Goal: Information Seeking & Learning: Learn about a topic

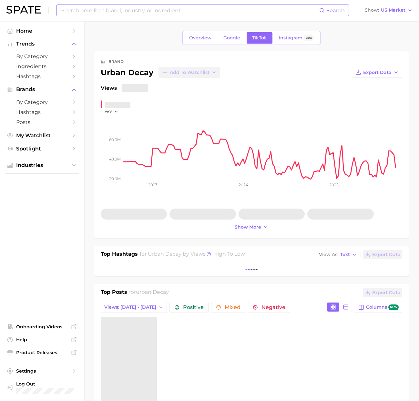
click at [104, 11] on input at bounding box center [190, 10] width 258 height 11
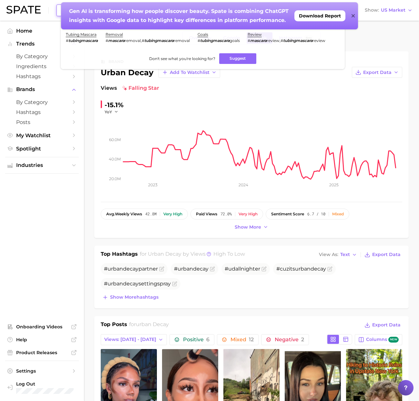
type input "tubing mascara"
click at [352, 14] on icon at bounding box center [352, 15] width 3 height 5
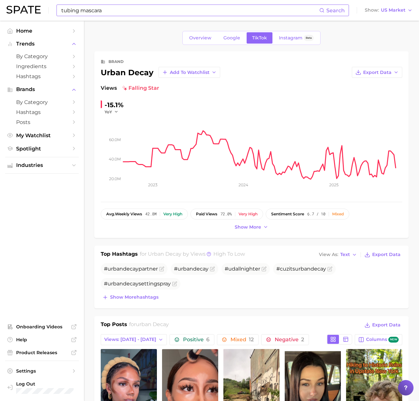
click at [159, 13] on input "tubing mascara" at bounding box center [190, 10] width 258 height 11
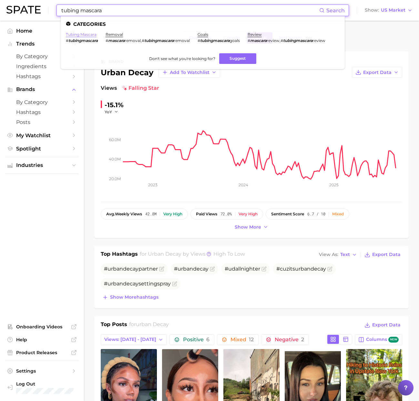
click at [92, 35] on link "tubing mascara" at bounding box center [81, 34] width 31 height 5
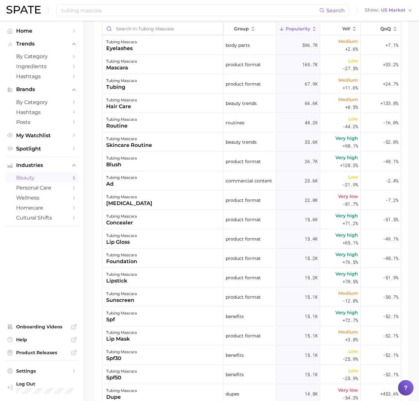
scroll to position [183, 0]
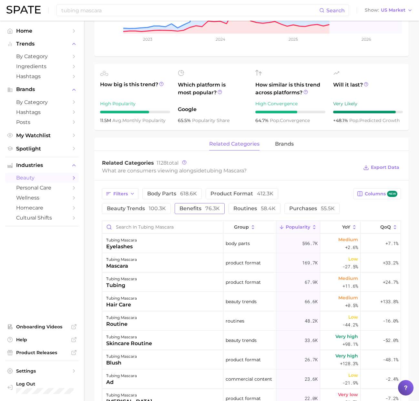
click at [174, 212] on button "benefits 76.3k" at bounding box center [199, 208] width 50 height 11
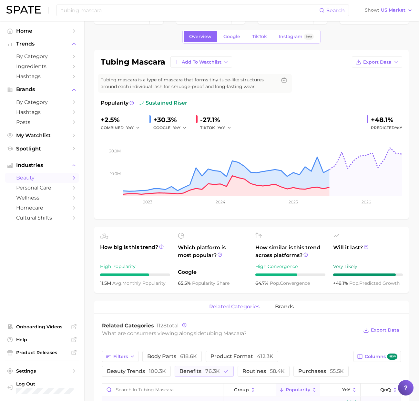
scroll to position [115, 0]
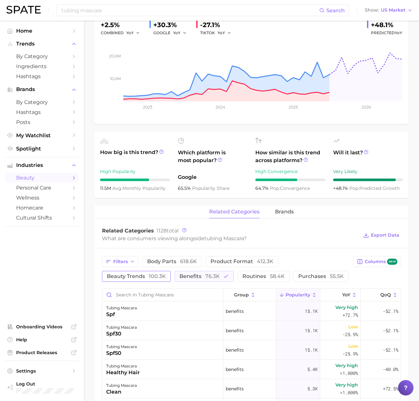
click at [166, 273] on span "100.3k" at bounding box center [157, 276] width 17 height 6
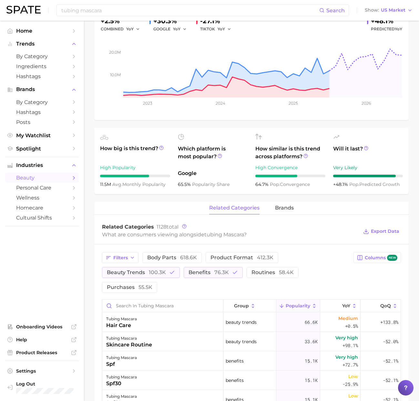
scroll to position [0, 0]
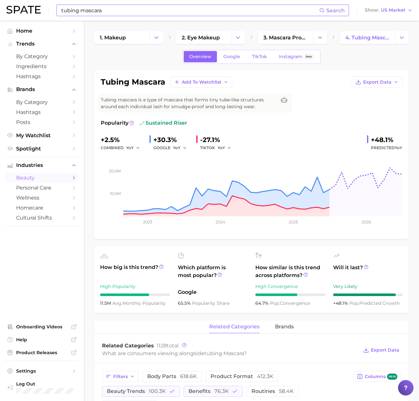
click at [134, 8] on input "tubing mascara" at bounding box center [190, 10] width 258 height 11
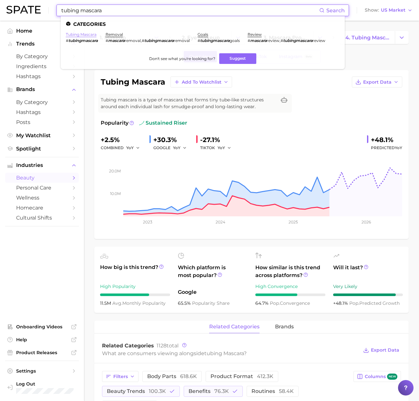
click at [86, 36] on link "tubing mascara" at bounding box center [81, 34] width 31 height 5
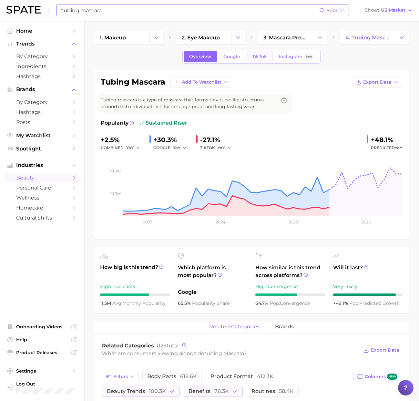
click at [259, 56] on span "TikTok" at bounding box center [259, 56] width 15 height 5
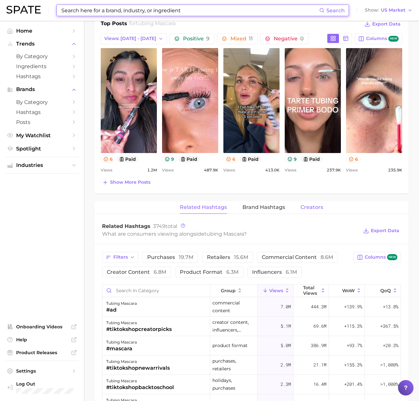
click at [303, 204] on span "Creators" at bounding box center [311, 207] width 23 height 6
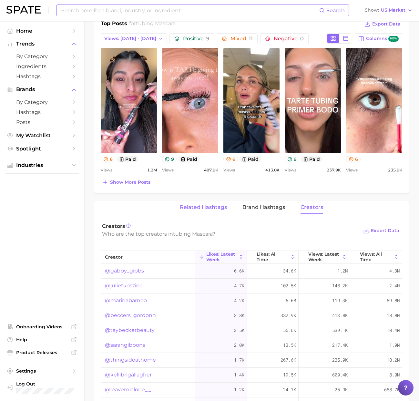
click at [213, 207] on span "Related Hashtags" at bounding box center [203, 207] width 47 height 6
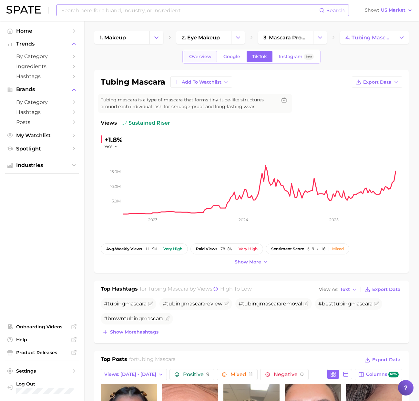
click at [198, 54] on span "Overview" at bounding box center [200, 56] width 22 height 5
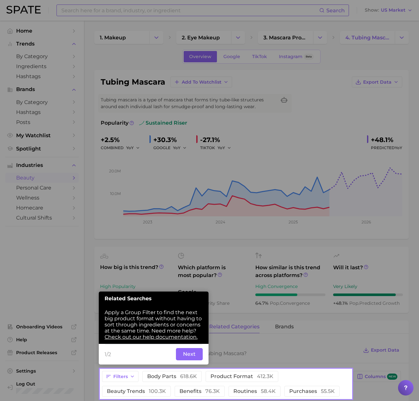
click at [192, 352] on button "Next" at bounding box center [189, 354] width 27 height 12
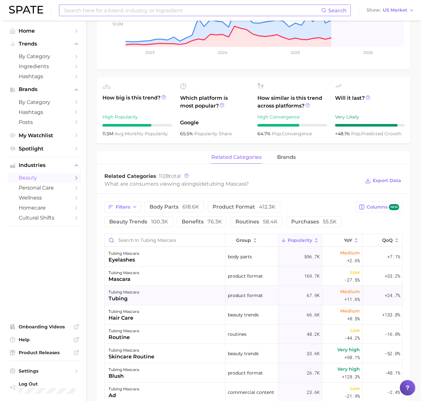
scroll to position [163, 0]
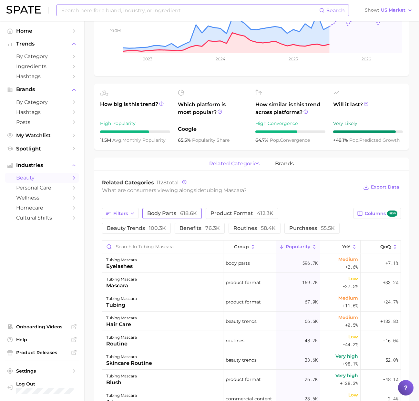
click at [182, 213] on span "618.6k" at bounding box center [188, 213] width 17 height 6
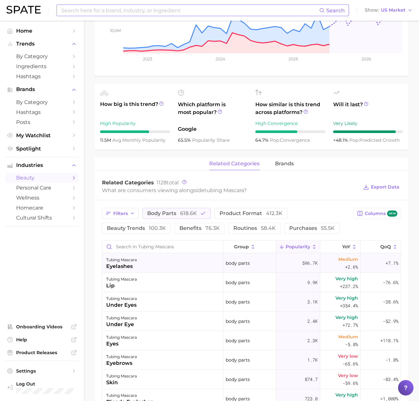
click at [152, 264] on div "tubing mascara eyelashes" at bounding box center [162, 262] width 121 height 19
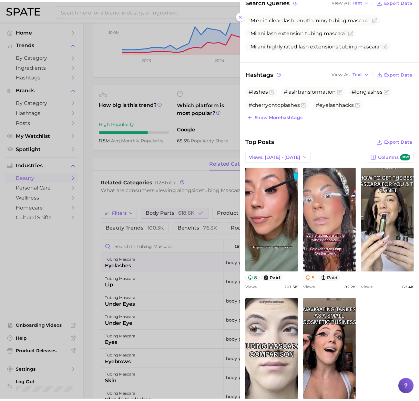
scroll to position [137, 0]
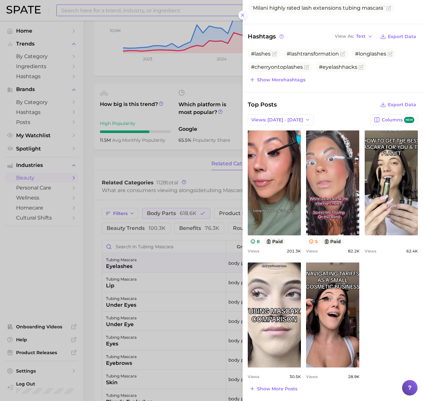
click at [240, 13] on icon at bounding box center [242, 15] width 5 height 5
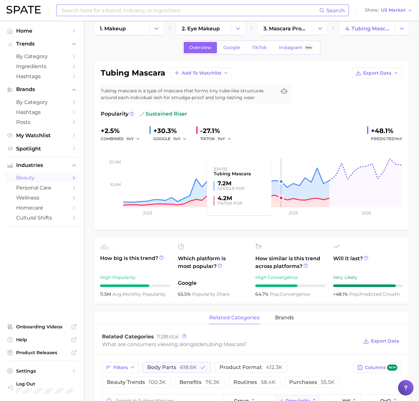
scroll to position [10, 0]
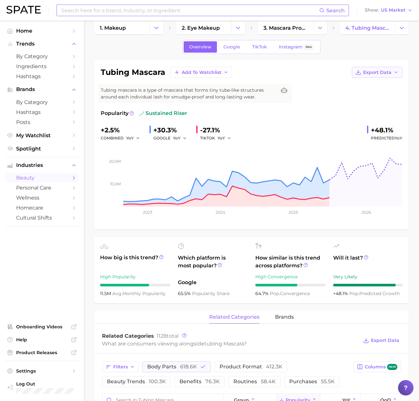
click at [386, 72] on span "Export Data" at bounding box center [377, 72] width 28 height 5
click at [379, 86] on button "Time Series CSV" at bounding box center [366, 84] width 71 height 12
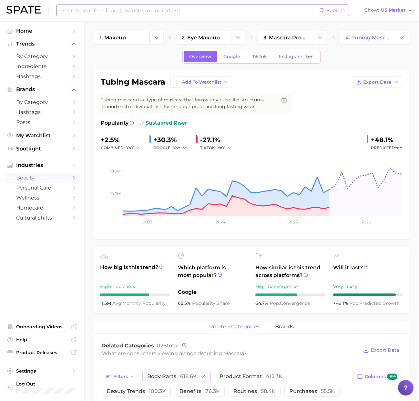
click at [367, 61] on div "Overview Google TikTok Instagram Beta" at bounding box center [251, 57] width 314 height 14
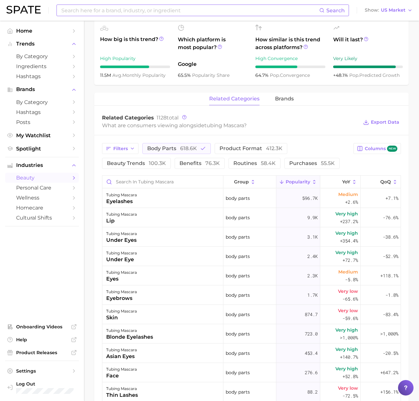
scroll to position [115, 0]
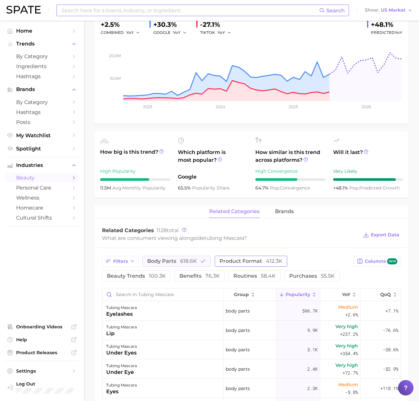
click at [254, 261] on span "product format 412.3k" at bounding box center [250, 260] width 63 height 5
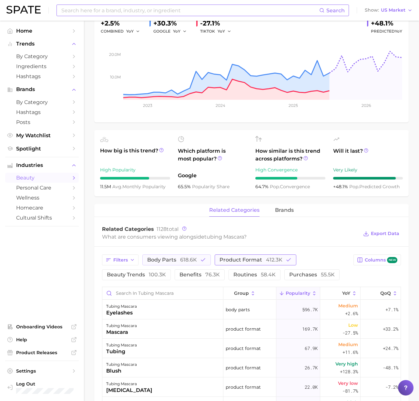
click at [255, 260] on span "product format 412.3k" at bounding box center [250, 259] width 63 height 5
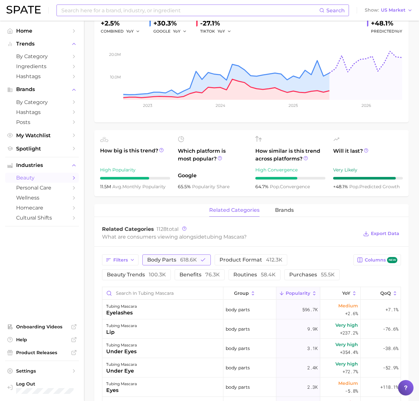
click at [193, 260] on span "618.6k" at bounding box center [188, 259] width 17 height 6
click at [166, 272] on span "beauty trends 100.3k" at bounding box center [136, 274] width 59 height 5
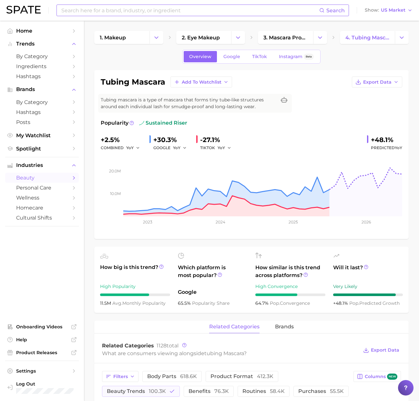
scroll to position [213, 0]
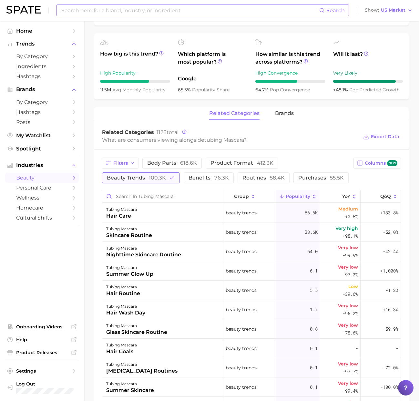
click at [162, 179] on span "100.3k" at bounding box center [157, 177] width 17 height 6
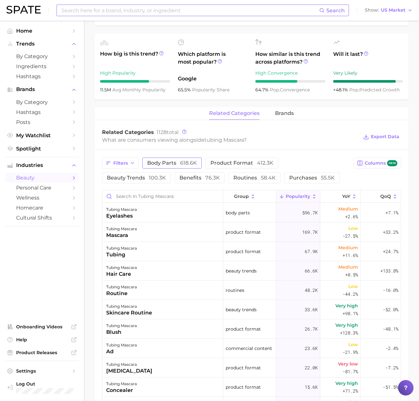
click at [179, 161] on span "body parts 618.6k" at bounding box center [172, 162] width 50 height 5
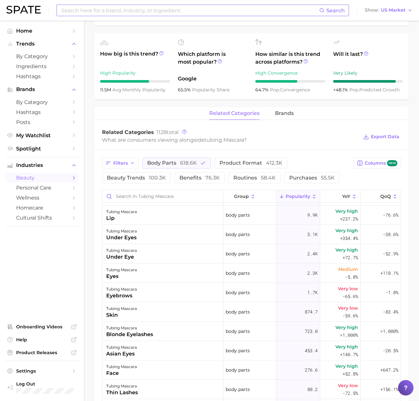
scroll to position [19, 0]
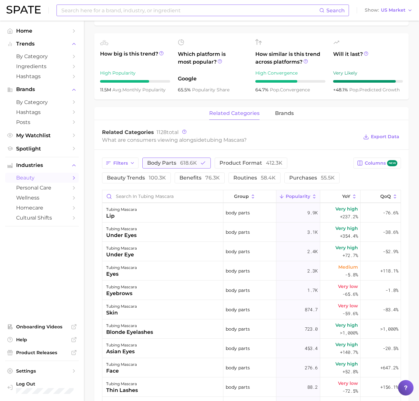
click at [196, 159] on button "body parts 618.6k" at bounding box center [176, 162] width 68 height 11
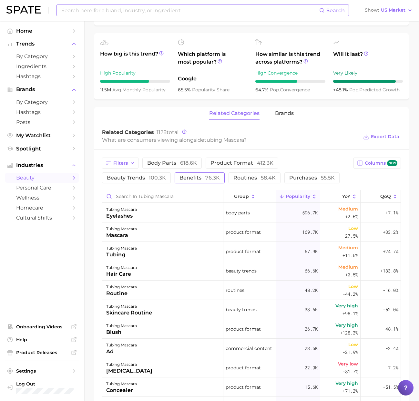
click at [205, 179] on span "76.3k" at bounding box center [212, 177] width 15 height 6
